Goal: Information Seeking & Learning: Learn about a topic

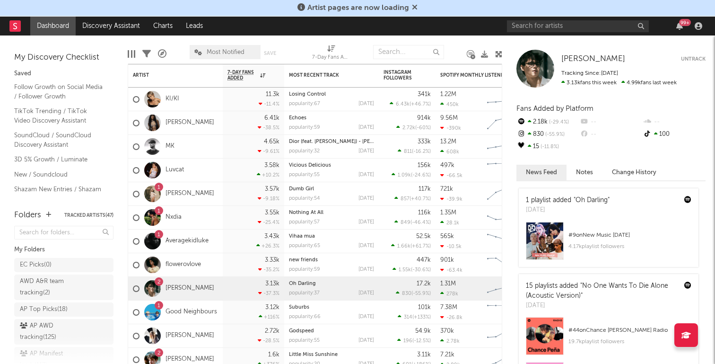
click at [633, 9] on div "Artist pages are now loading" at bounding box center [357, 8] width 715 height 17
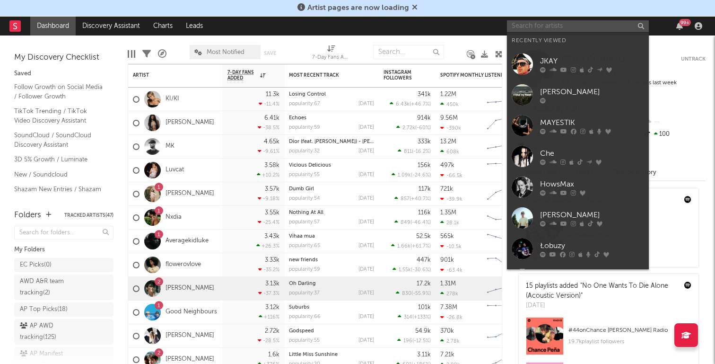
click at [546, 26] on input "text" at bounding box center [578, 26] width 142 height 12
paste input "[URL][DOMAIN_NAME]"
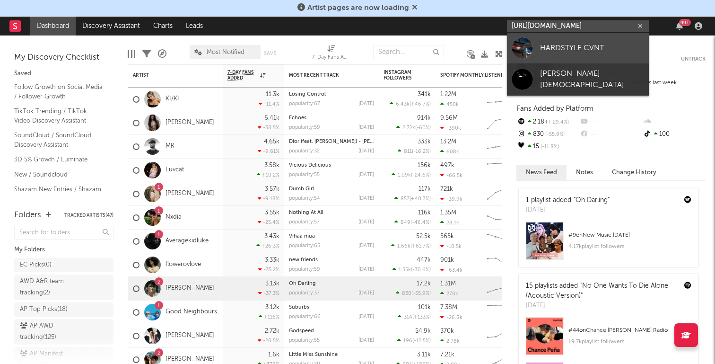
type input "[URL][DOMAIN_NAME]"
click at [582, 52] on div "HARDSTYLE CVNT" at bounding box center [592, 47] width 104 height 11
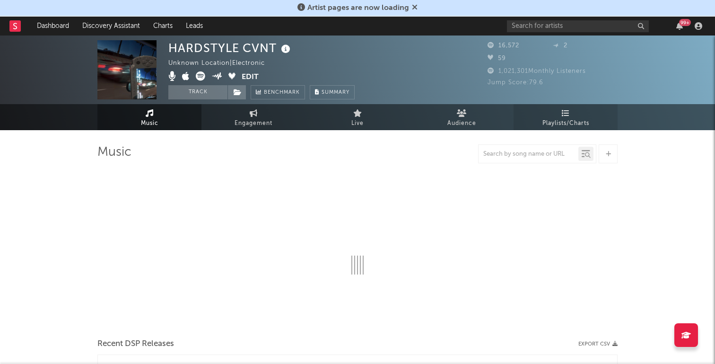
select select "6m"
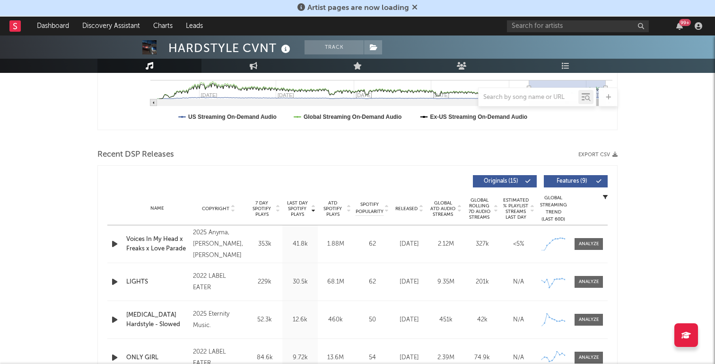
scroll to position [265, 0]
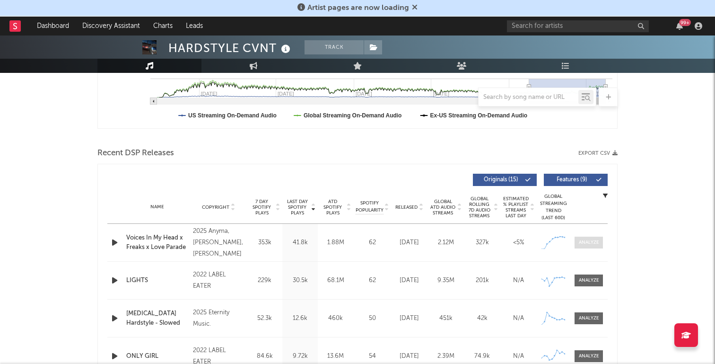
click at [587, 242] on div at bounding box center [589, 242] width 20 height 7
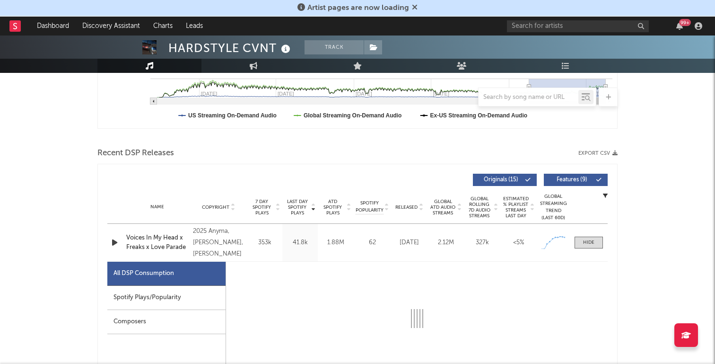
select select "1w"
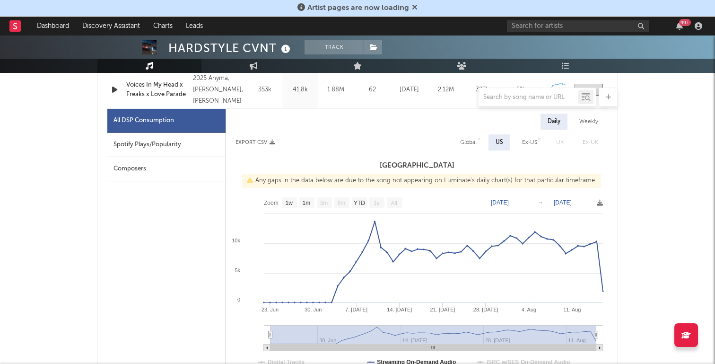
scroll to position [420, 0]
